Goal: Communication & Community: Connect with others

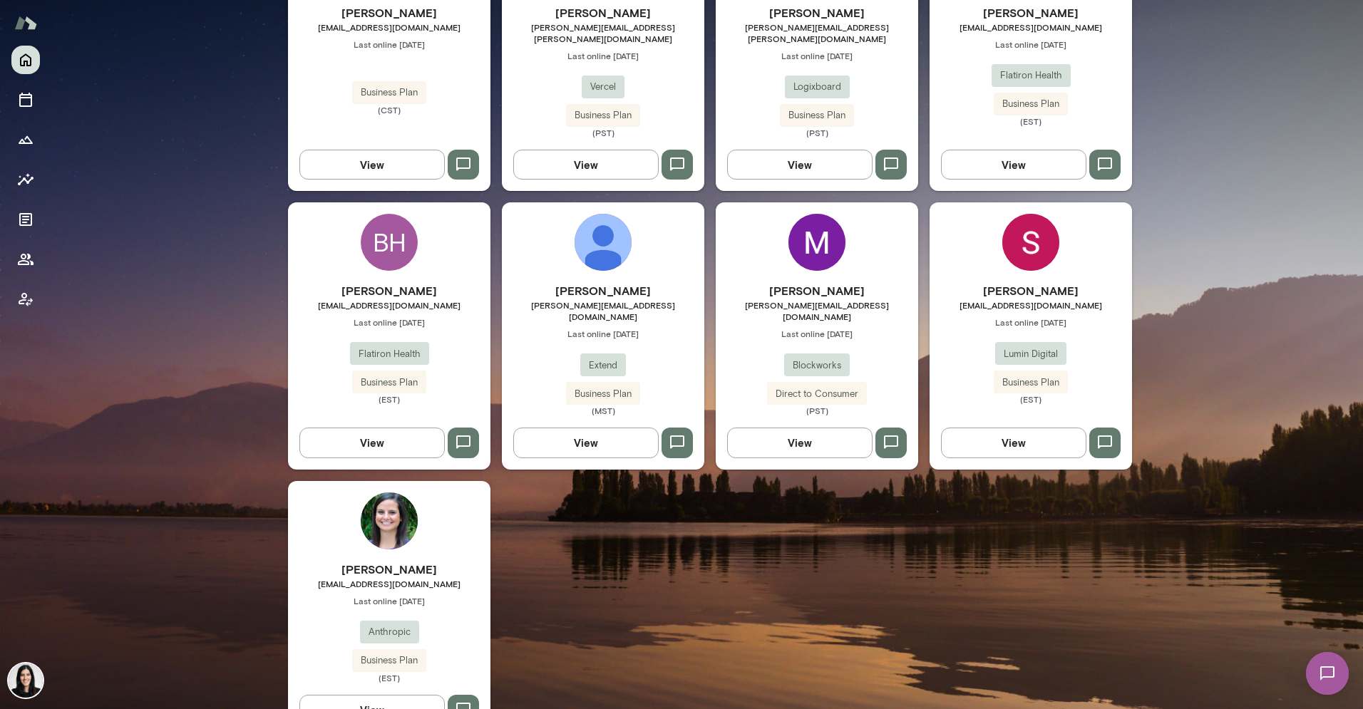
scroll to position [527, 0]
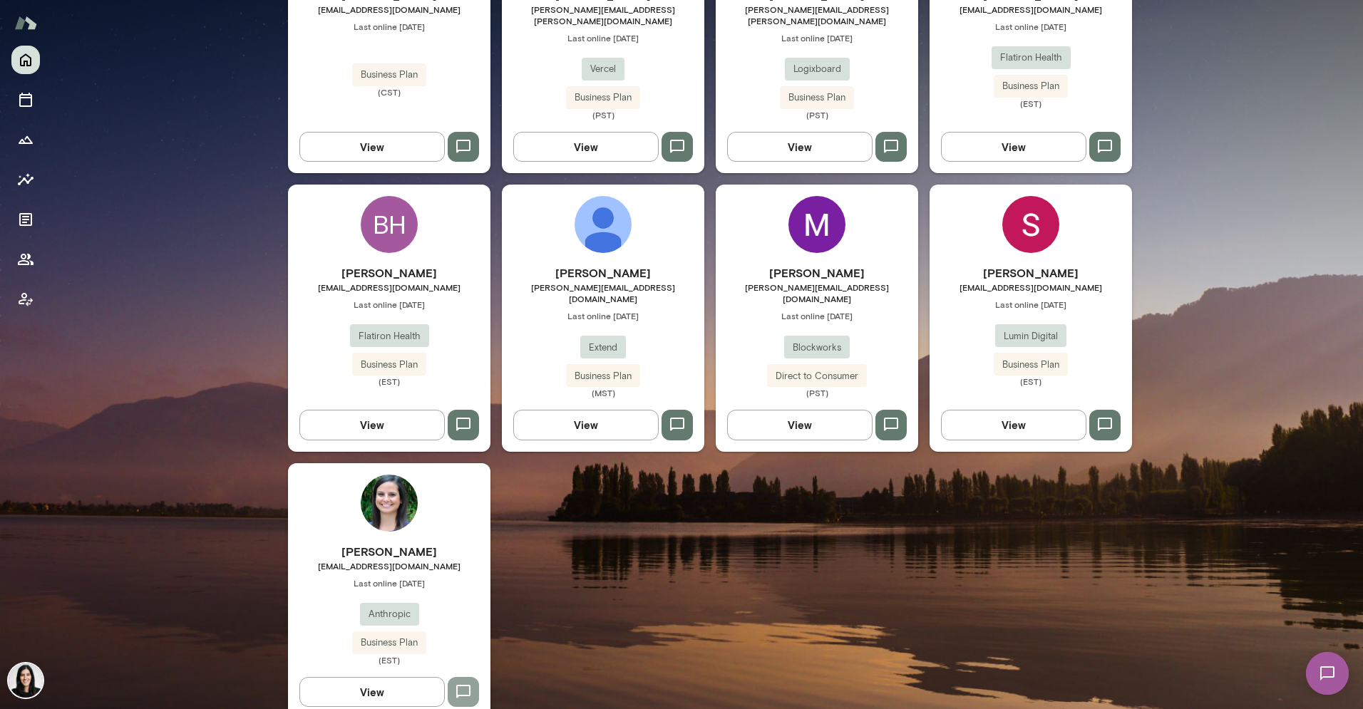
click at [456, 683] on button "button" at bounding box center [463, 692] width 31 height 30
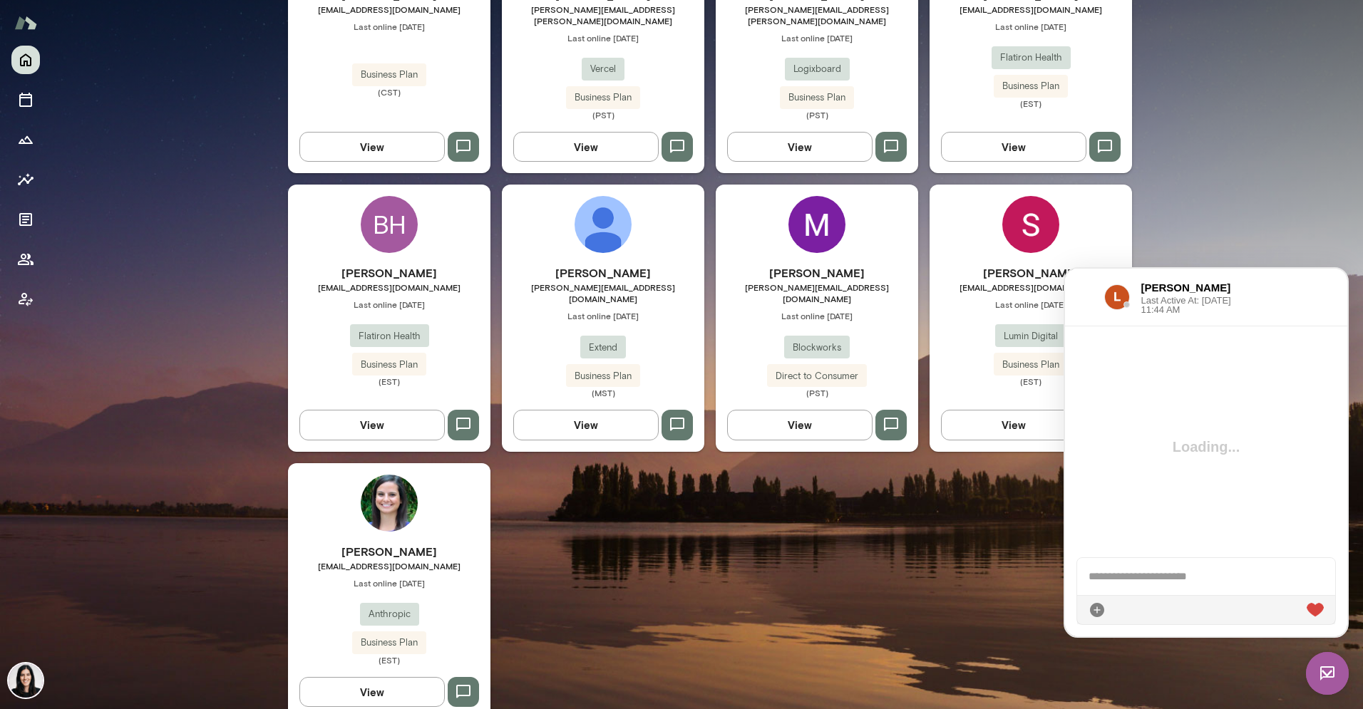
scroll to position [0, 0]
click at [959, 583] on div "VV [PERSON_NAME] [EMAIL_ADDRESS][DOMAIN_NAME] Last online [DATE] Business Plan …" at bounding box center [710, 313] width 844 height 812
click at [404, 677] on button "View" at bounding box center [371, 692] width 145 height 30
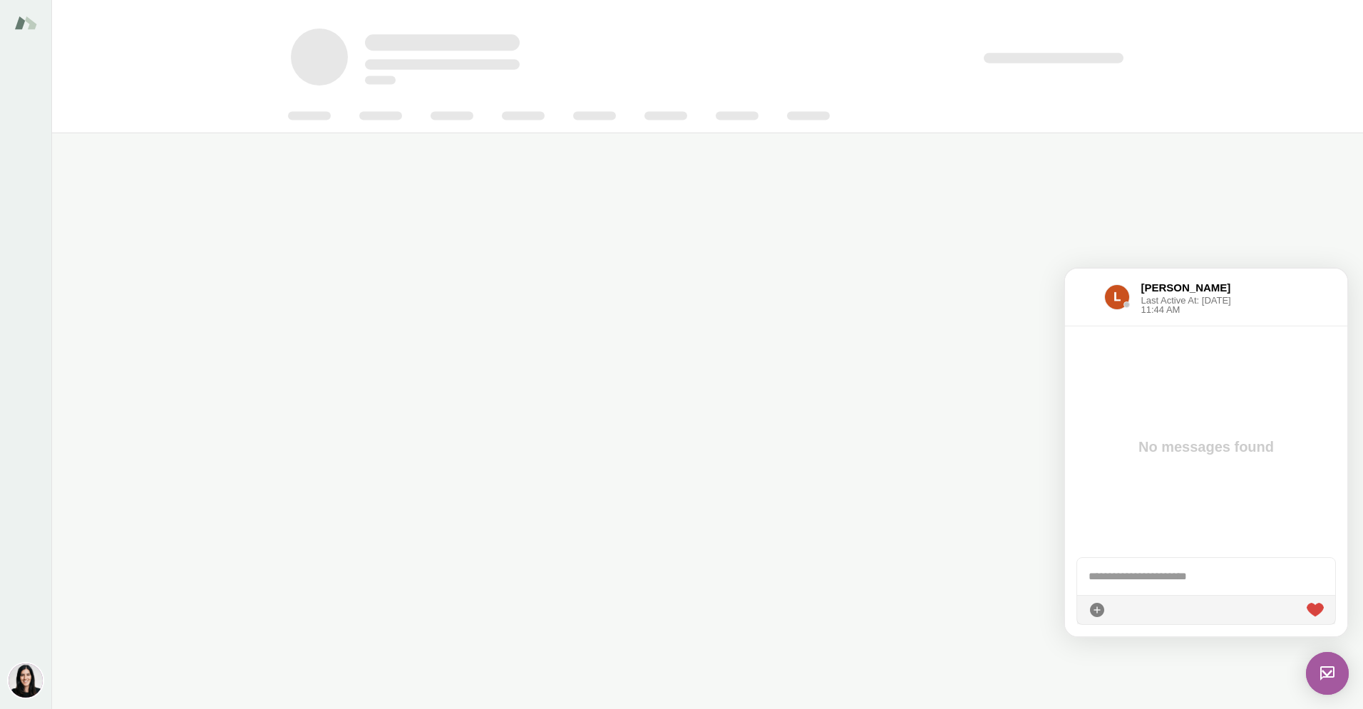
click at [1320, 678] on img at bounding box center [1327, 673] width 43 height 43
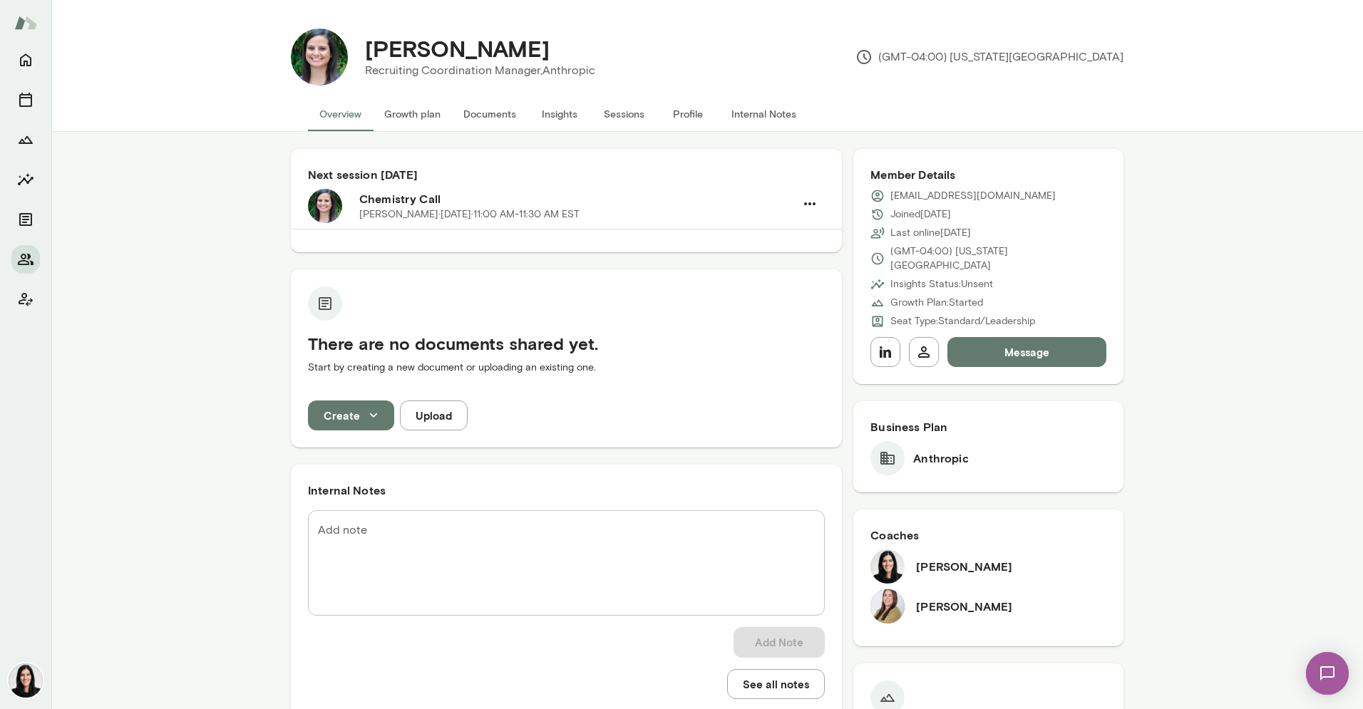
click at [1006, 345] on button "Message" at bounding box center [1026, 352] width 159 height 30
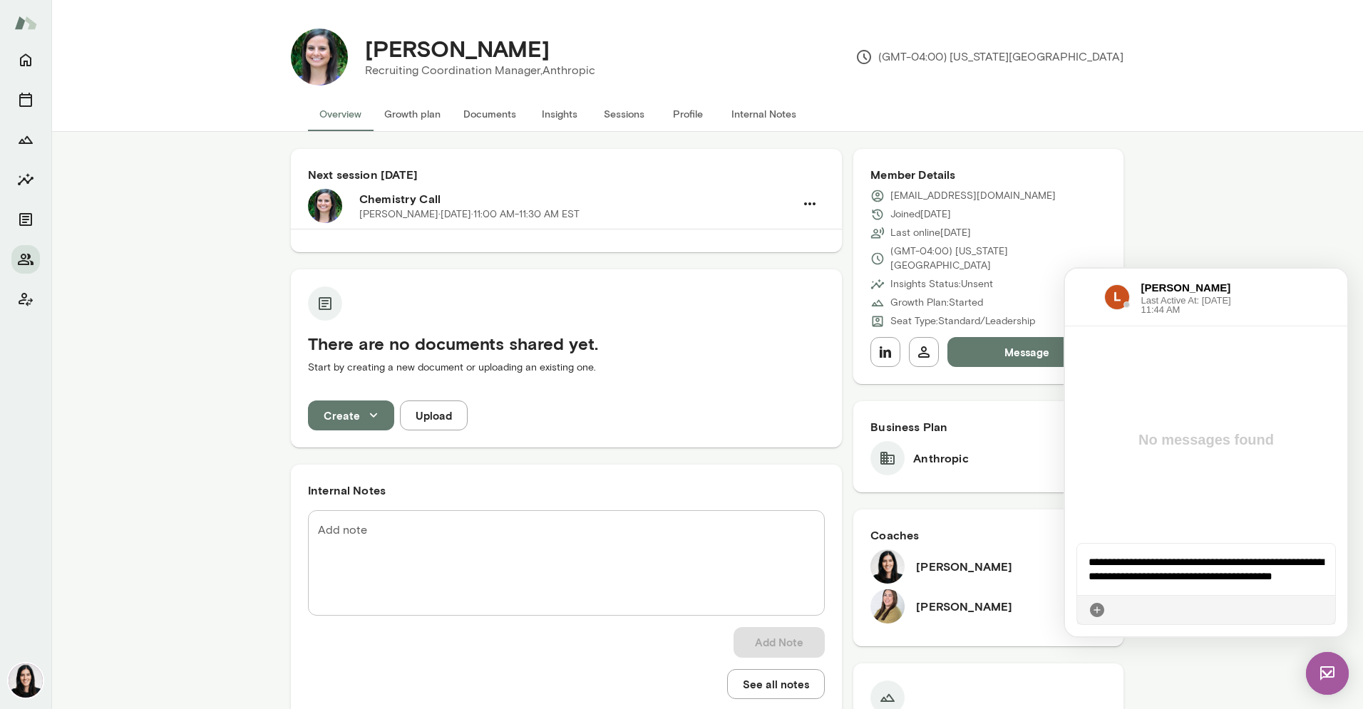
click at [1323, 610] on icon at bounding box center [1323, 610] width 0 height 0
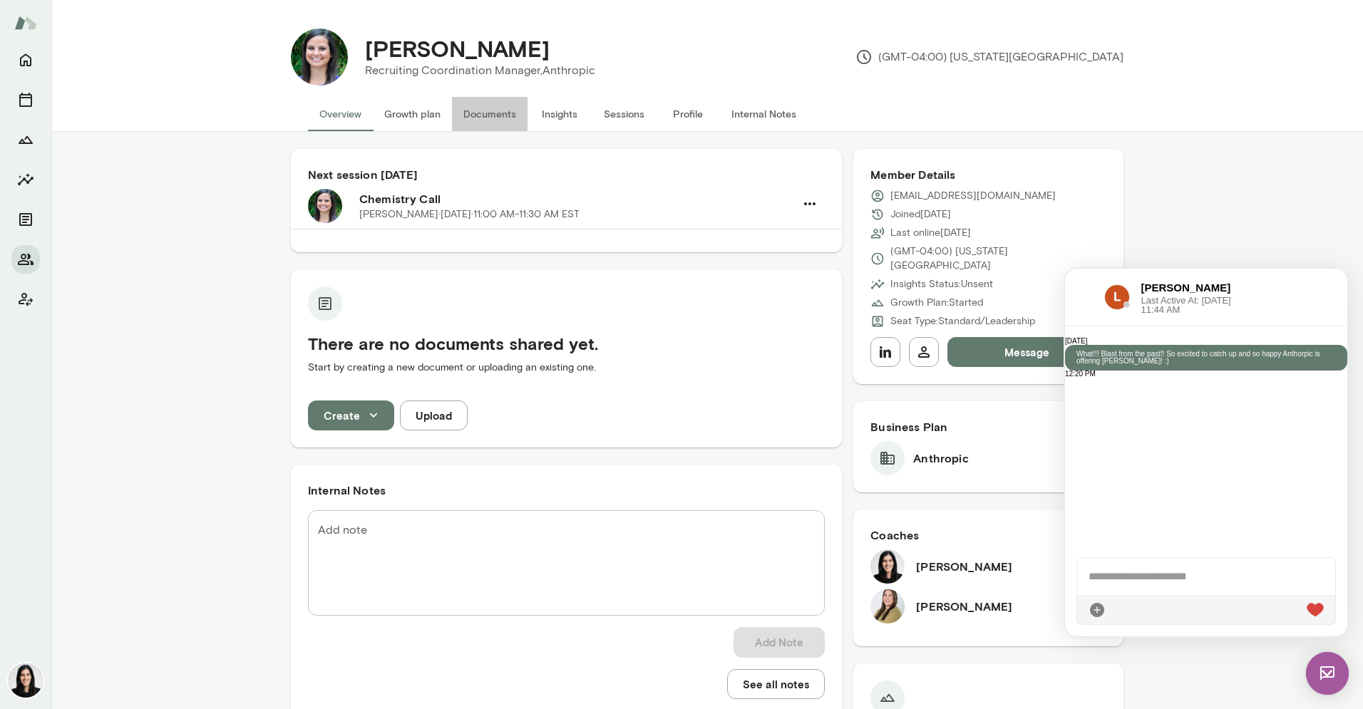
click at [454, 128] on button "Documents" at bounding box center [490, 114] width 76 height 34
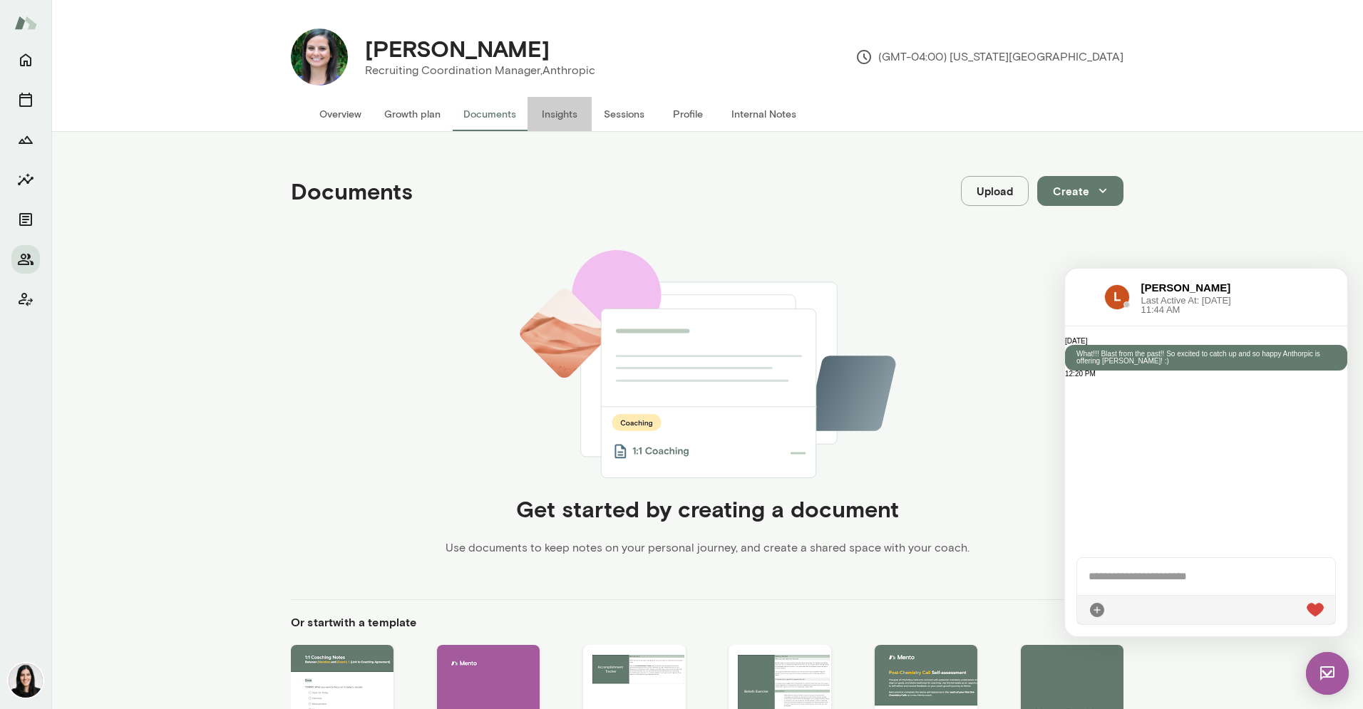
click at [545, 126] on button "Insights" at bounding box center [559, 114] width 64 height 34
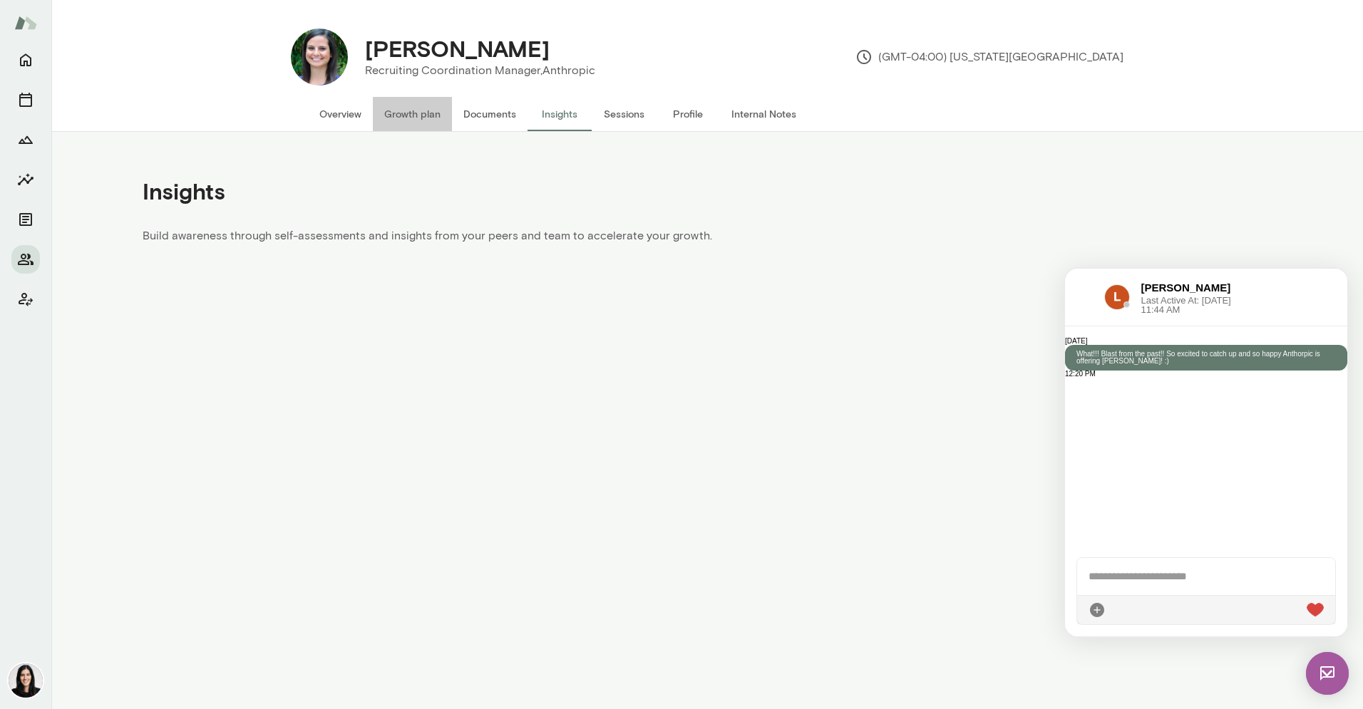
click at [379, 119] on button "Growth plan" at bounding box center [412, 114] width 79 height 34
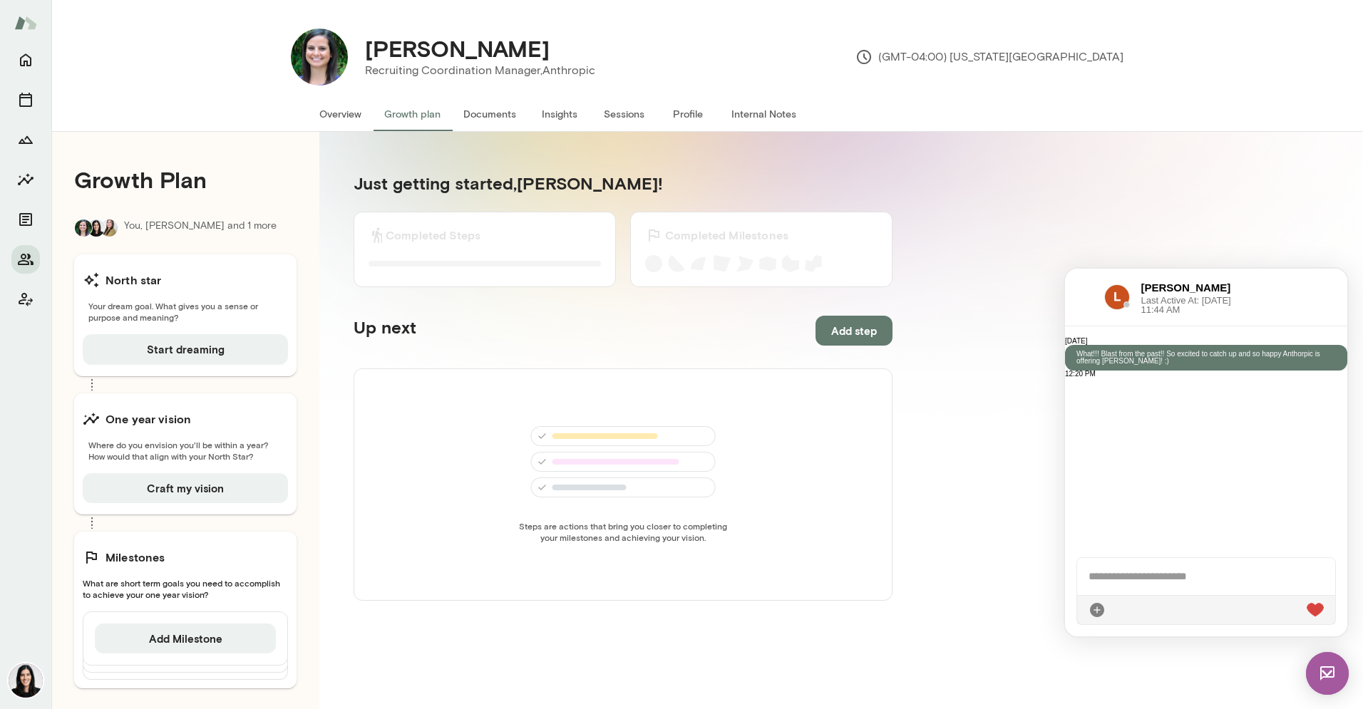
click at [670, 113] on button "Profile" at bounding box center [688, 114] width 64 height 34
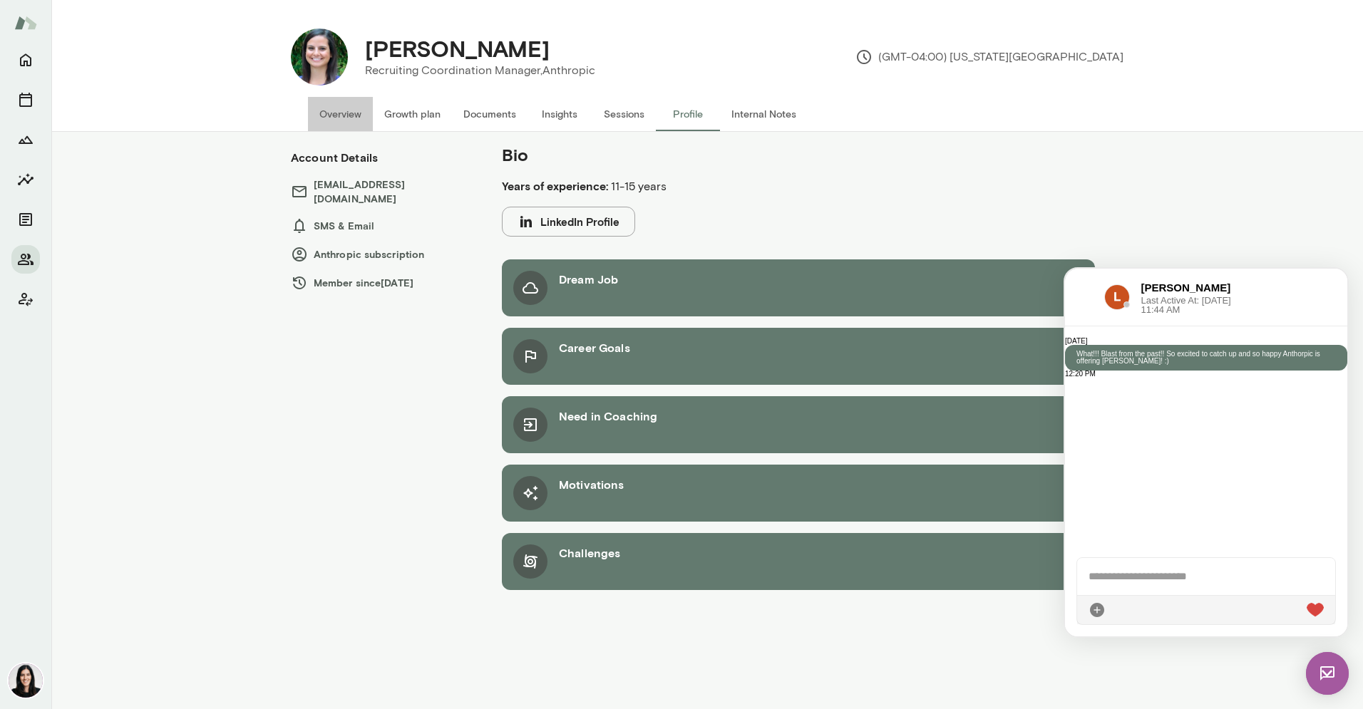
click at [321, 122] on button "Overview" at bounding box center [340, 114] width 65 height 34
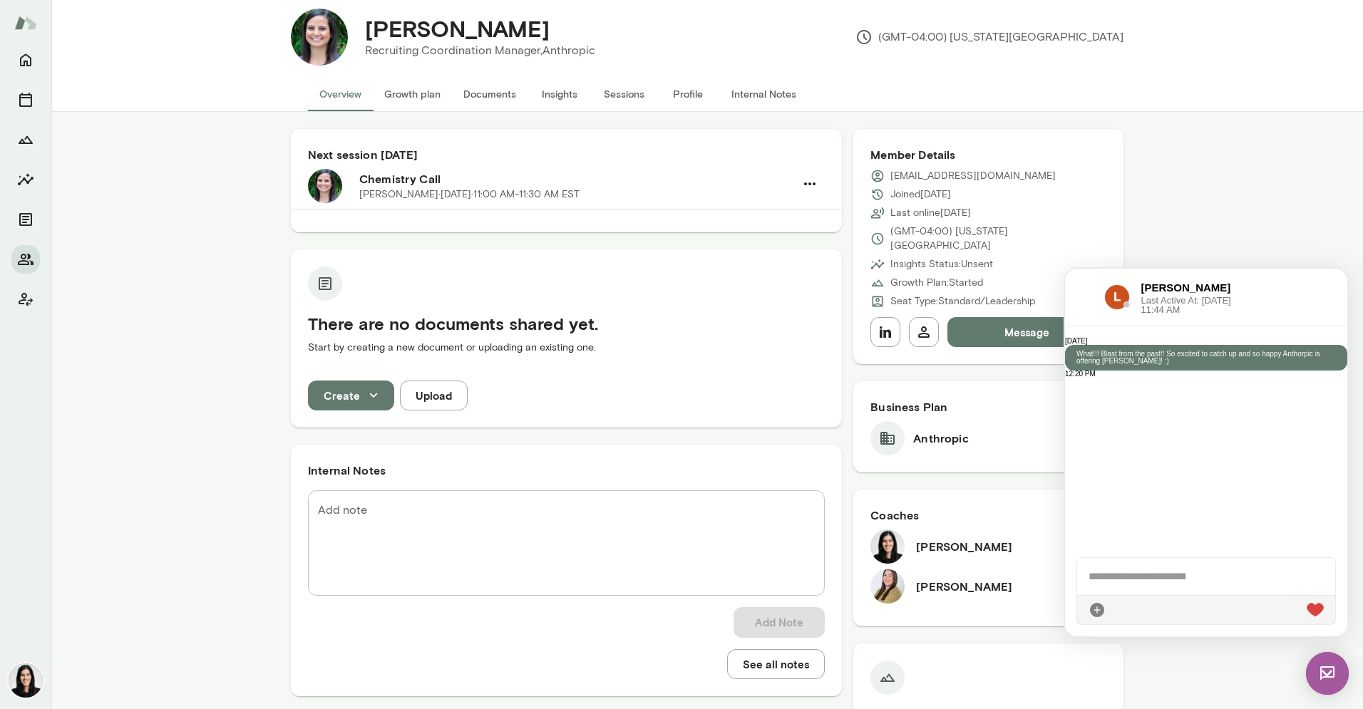
scroll to position [19, 0]
click at [321, 51] on img at bounding box center [319, 38] width 57 height 57
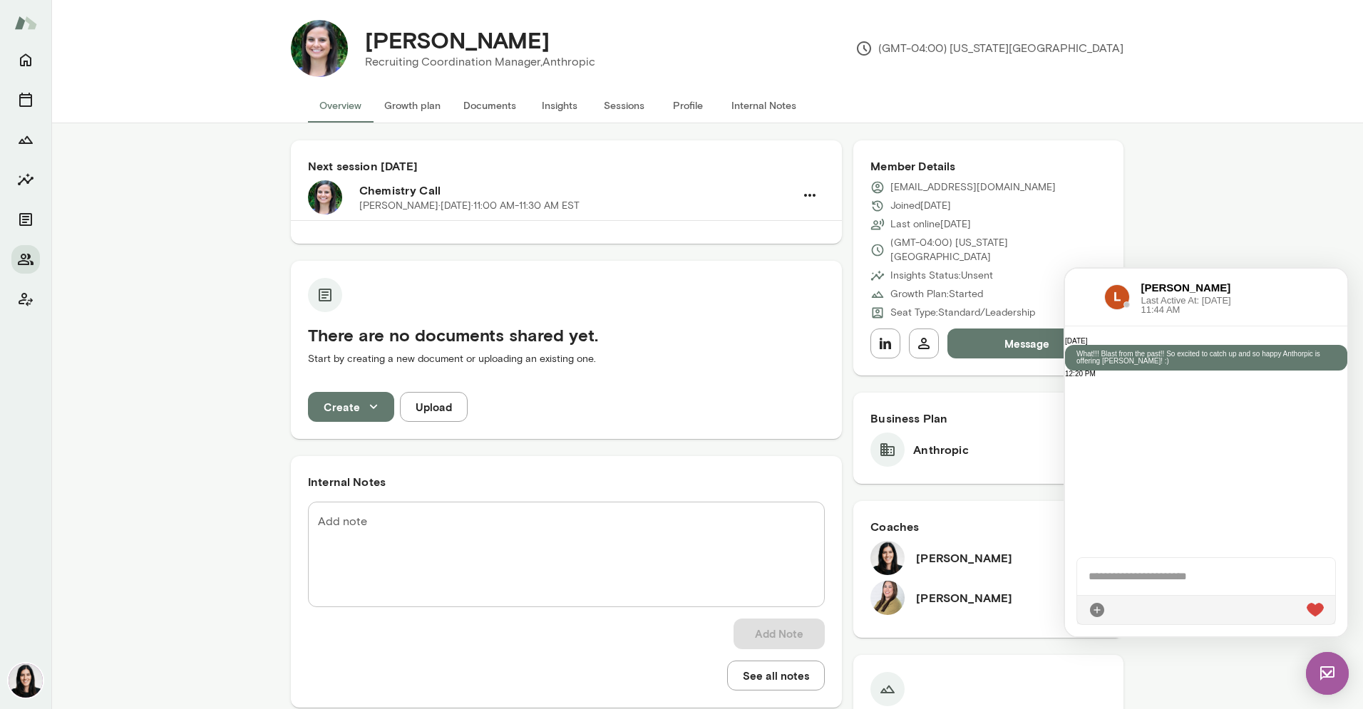
scroll to position [0, 0]
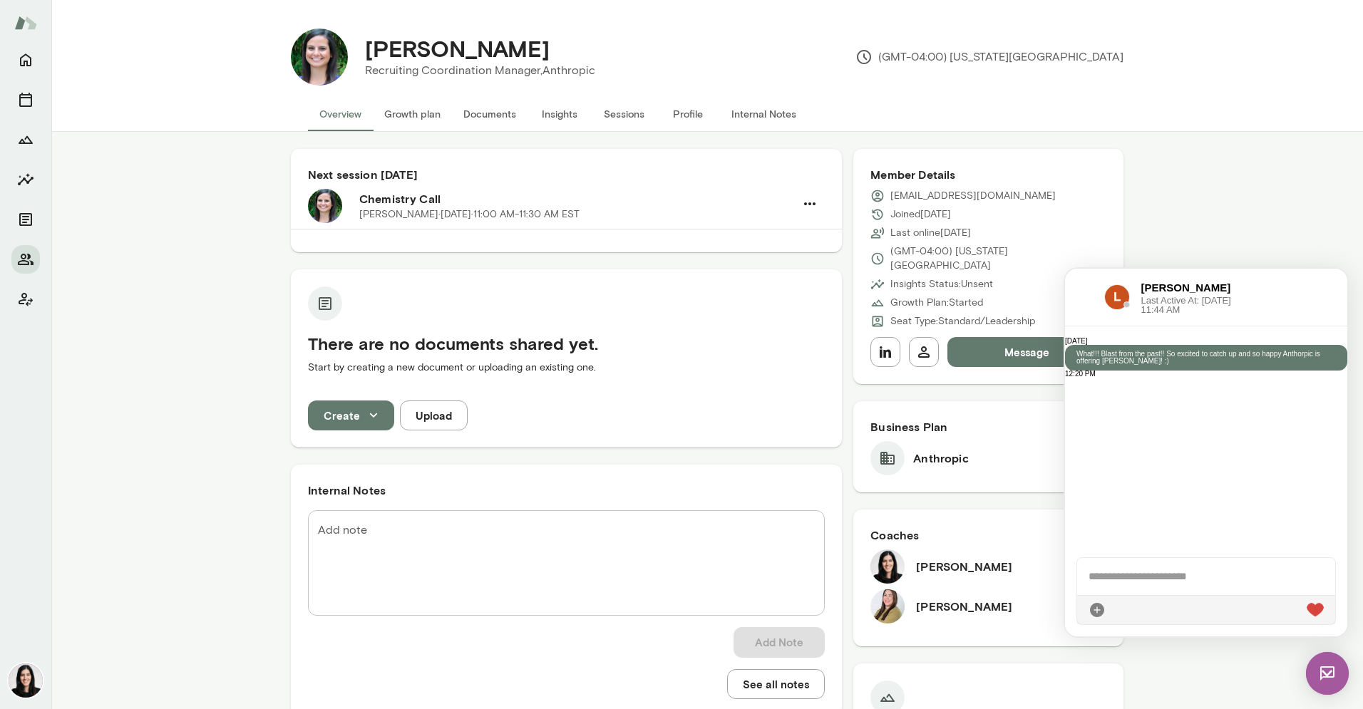
click at [692, 109] on button "Profile" at bounding box center [688, 114] width 64 height 34
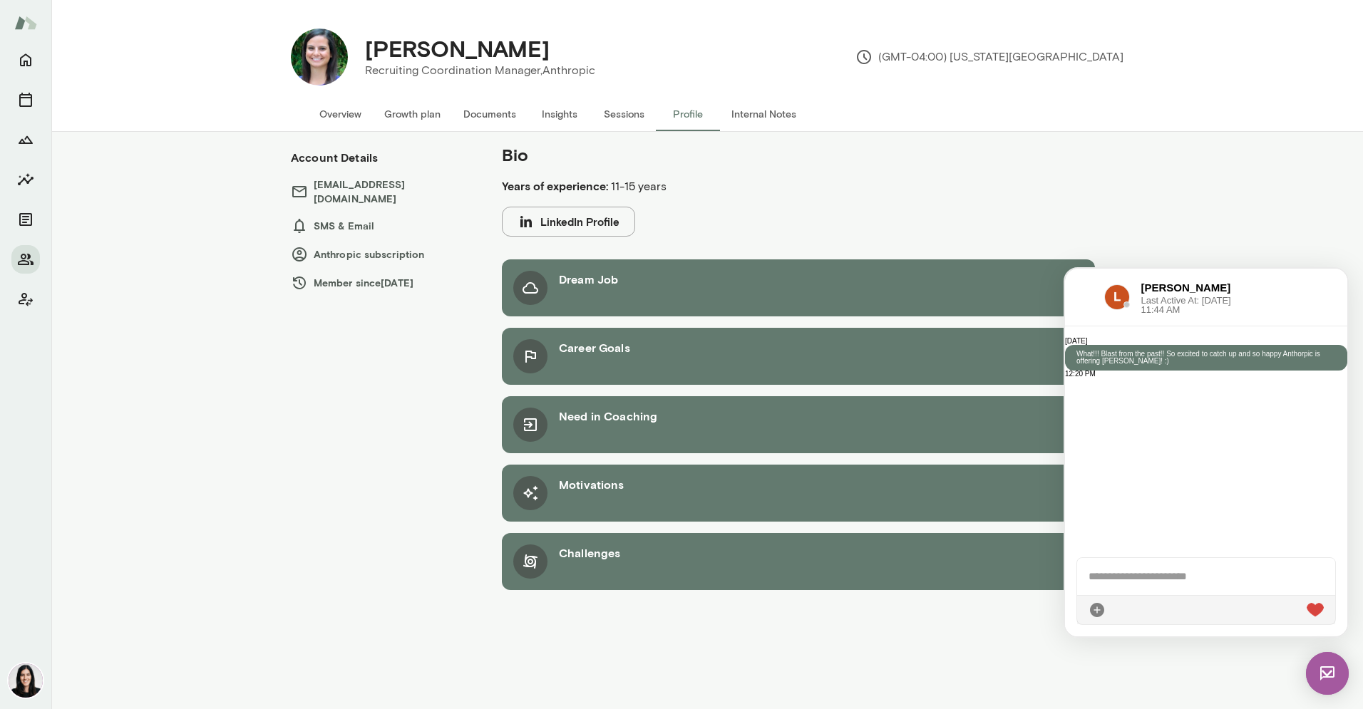
click at [1318, 666] on img at bounding box center [1327, 673] width 43 height 43
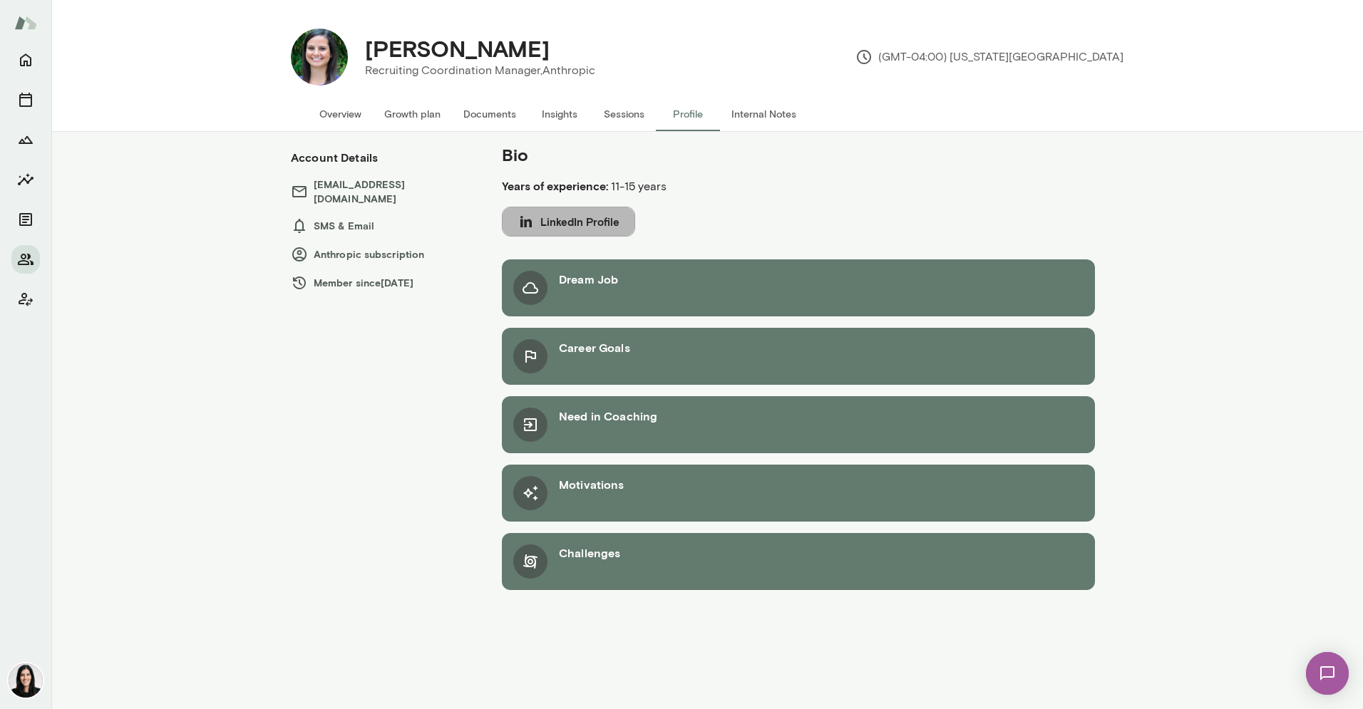
click at [527, 221] on icon "button" at bounding box center [525, 221] width 17 height 17
click at [1310, 672] on img at bounding box center [1327, 673] width 58 height 58
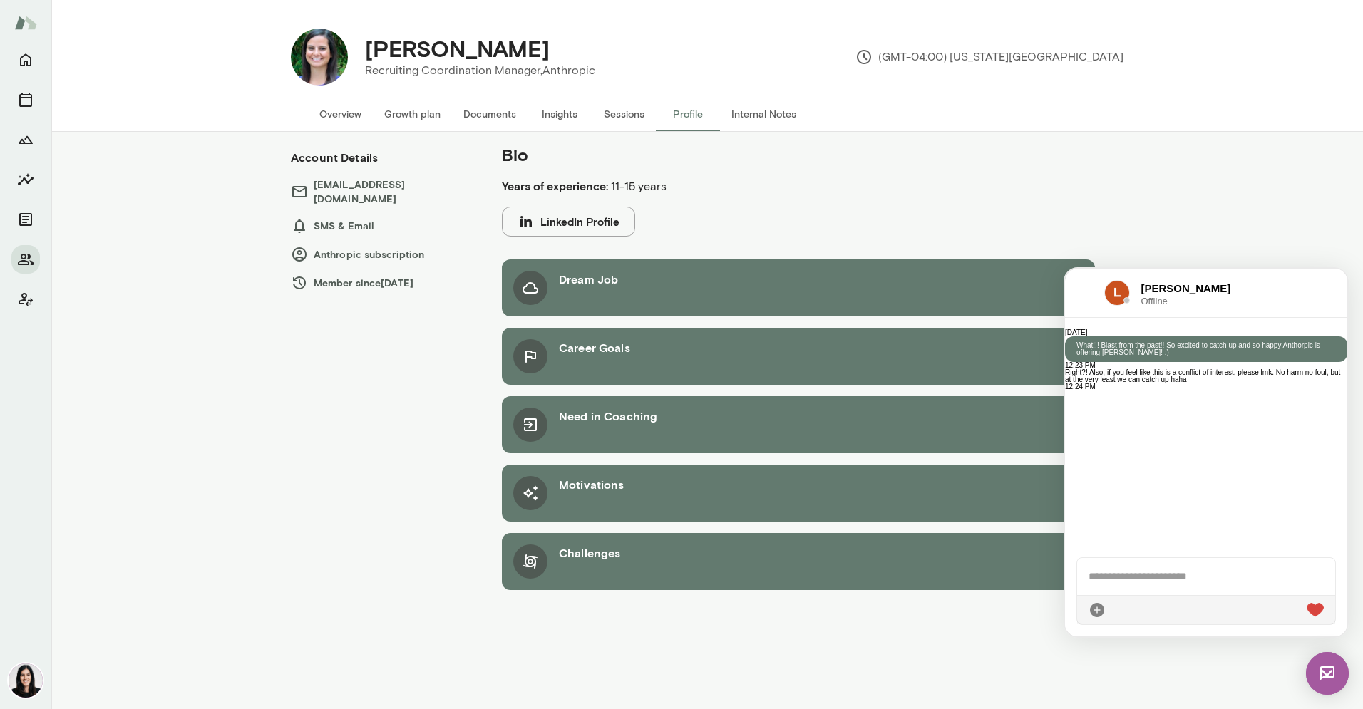
scroll to position [6, 0]
click at [1125, 581] on div at bounding box center [1206, 576] width 258 height 37
click at [1299, 564] on div "**********" at bounding box center [1206, 569] width 258 height 51
click at [1278, 578] on div "**********" at bounding box center [1206, 562] width 258 height 66
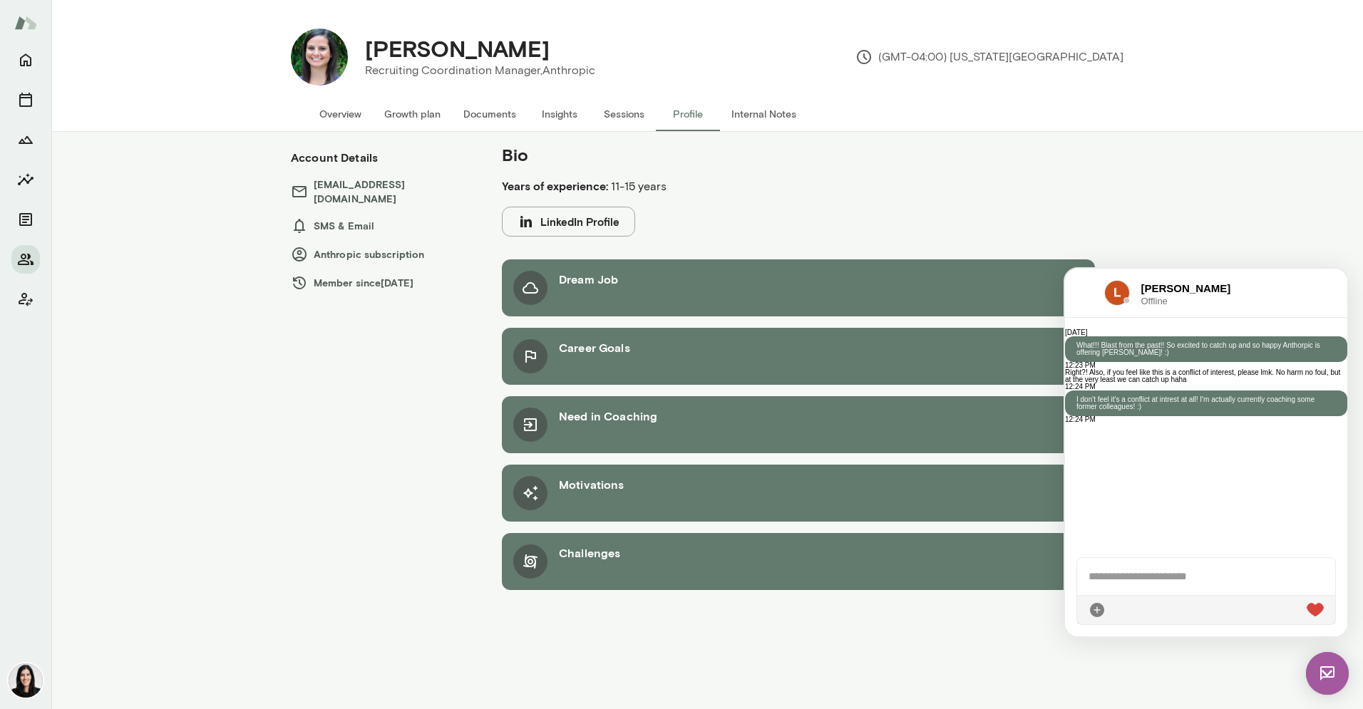
scroll to position [86, 0]
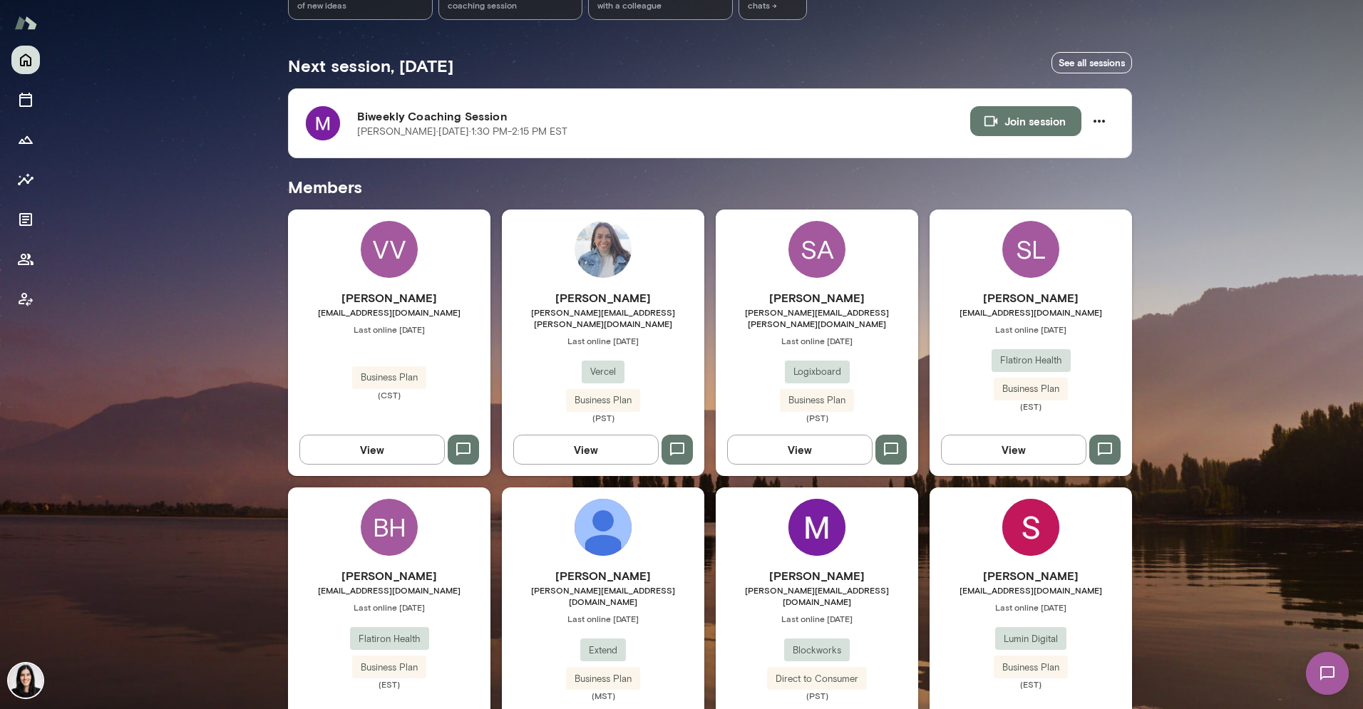
scroll to position [290, 0]
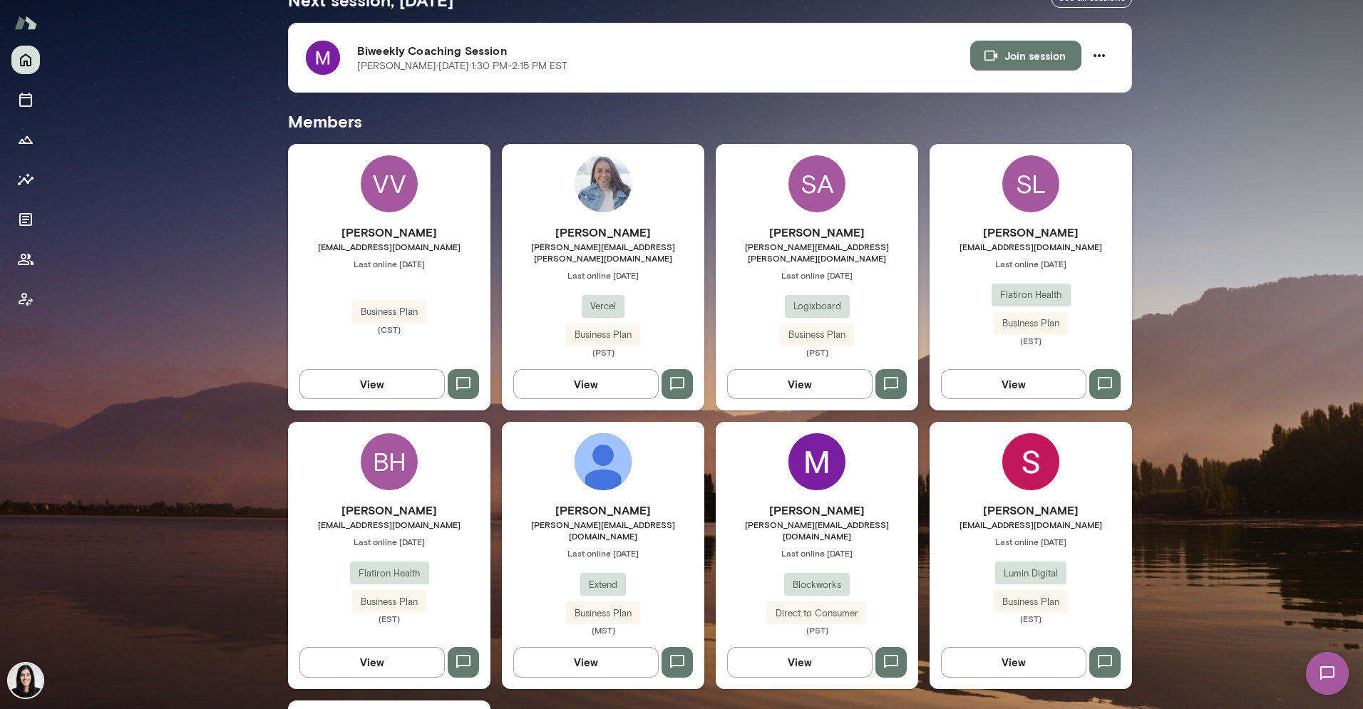
click at [1328, 667] on img at bounding box center [1327, 673] width 58 height 58
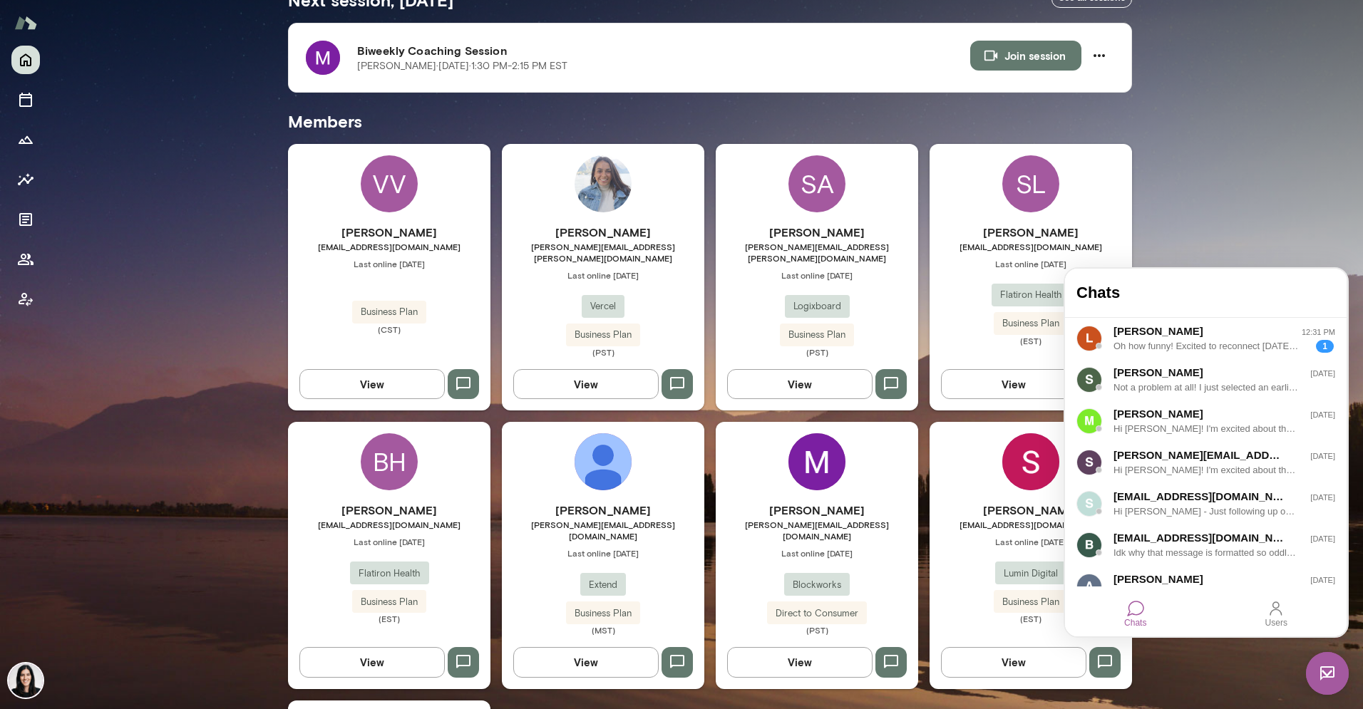
scroll to position [0, 0]
click at [1194, 335] on div "[PERSON_NAME]" at bounding box center [1195, 332] width 165 height 16
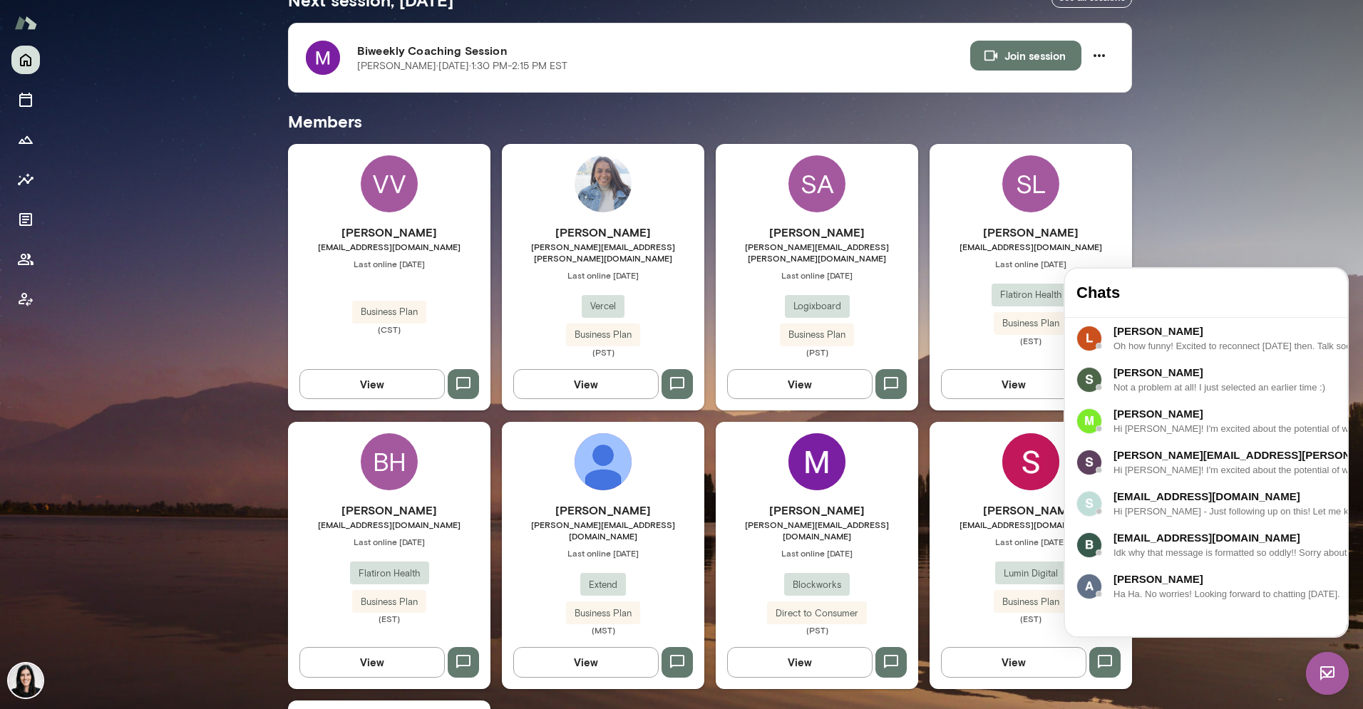
scroll to position [178, 0]
click at [1291, 260] on div "Mindset reflective Good afternoon, Katrina * ​ ​ I want to find more time to th…" at bounding box center [706, 341] width 1311 height 1263
drag, startPoint x: 1314, startPoint y: 673, endPoint x: 2429, endPoint y: 1025, distance: 1169.0
click at [1314, 673] on img at bounding box center [1327, 673] width 43 height 43
